Goal: Task Accomplishment & Management: Use online tool/utility

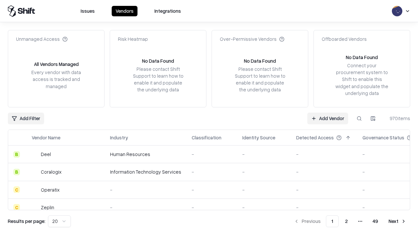
click at [327, 118] on link "Add Vendor" at bounding box center [327, 119] width 41 height 12
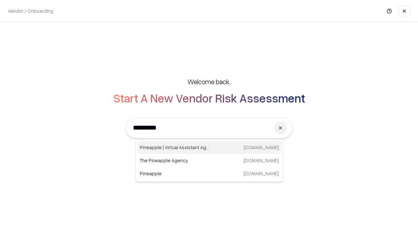
click at [209, 147] on div "Pineapple | Virtual Assistant Agency trypineapple.com" at bounding box center [209, 147] width 144 height 13
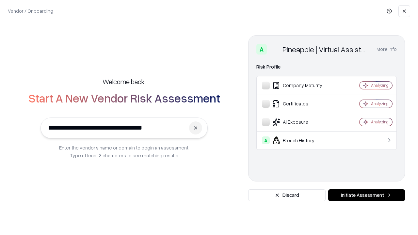
type input "**********"
click at [366, 195] on button "Initiate Assessment" at bounding box center [366, 195] width 77 height 12
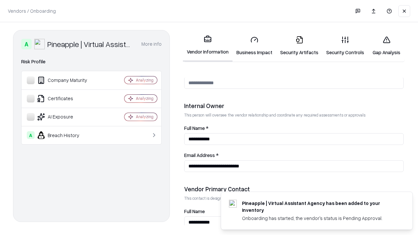
scroll to position [338, 0]
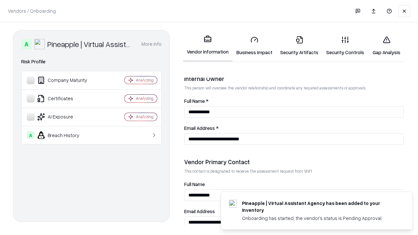
click at [299, 46] on link "Security Artifacts" at bounding box center [299, 46] width 46 height 30
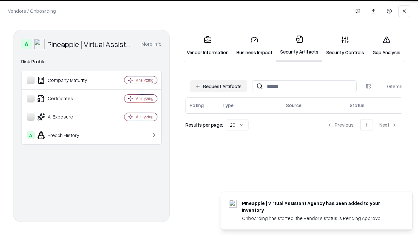
click at [218, 86] on button "Request Artifacts" at bounding box center [218, 86] width 57 height 12
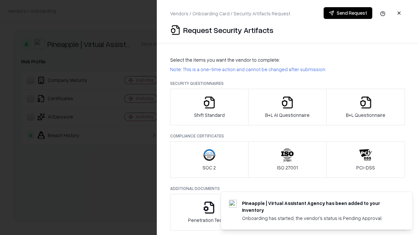
click at [365, 107] on icon "button" at bounding box center [365, 102] width 13 height 13
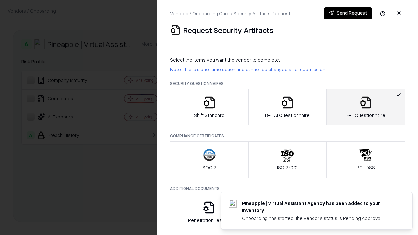
click at [287, 107] on icon "button" at bounding box center [287, 102] width 13 height 13
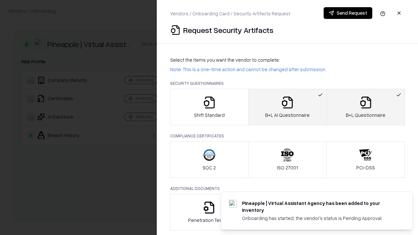
click at [347, 13] on button "Send Request" at bounding box center [347, 13] width 49 height 12
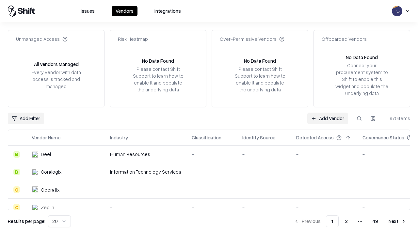
click at [359, 118] on button at bounding box center [359, 119] width 12 height 12
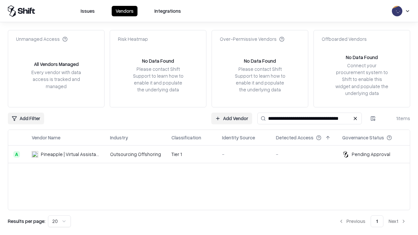
type input "**********"
click at [213, 154] on td "Tier 1" at bounding box center [191, 154] width 51 height 18
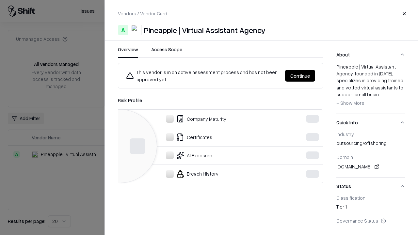
click at [300, 76] on button "Continue" at bounding box center [300, 76] width 30 height 12
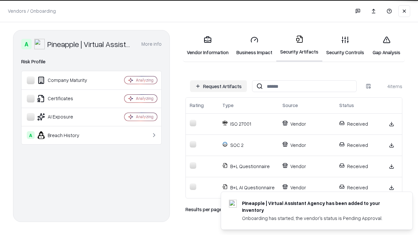
click at [386, 46] on link "Gap Analysis" at bounding box center [386, 46] width 37 height 30
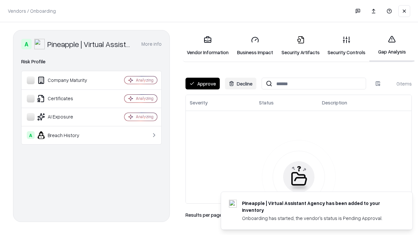
click at [202, 84] on button "Approve" at bounding box center [202, 84] width 34 height 12
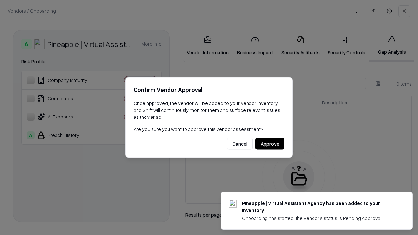
click at [269, 144] on button "Approve" at bounding box center [269, 144] width 29 height 12
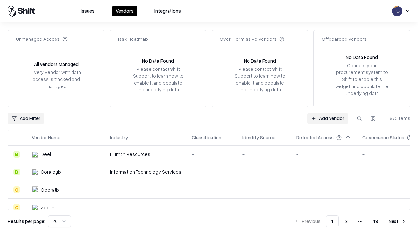
type input "**********"
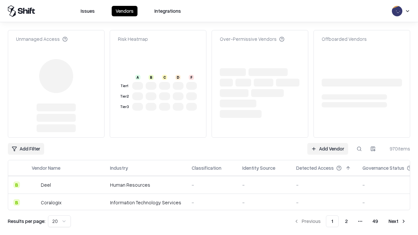
click at [327, 143] on link "Add Vendor" at bounding box center [327, 149] width 41 height 12
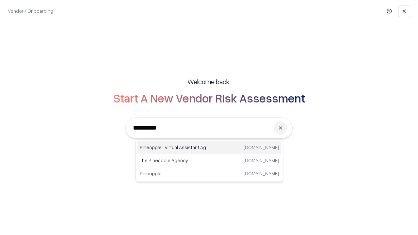
click at [209, 147] on div "Pineapple | Virtual Assistant Agency [DOMAIN_NAME]" at bounding box center [209, 147] width 144 height 13
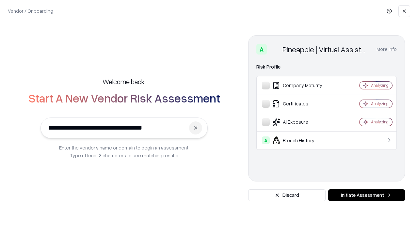
type input "**********"
click at [366, 195] on button "Initiate Assessment" at bounding box center [366, 195] width 77 height 12
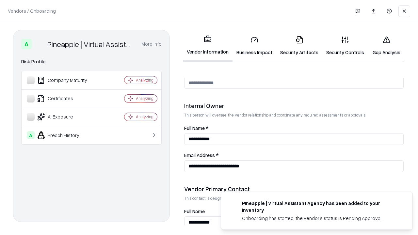
scroll to position [338, 0]
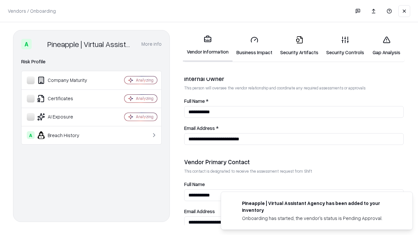
click at [386, 46] on link "Gap Analysis" at bounding box center [386, 46] width 37 height 30
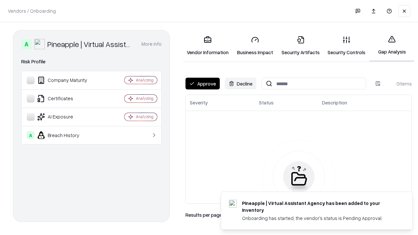
click at [202, 84] on button "Approve" at bounding box center [202, 84] width 34 height 12
